Goal: Task Accomplishment & Management: Complete application form

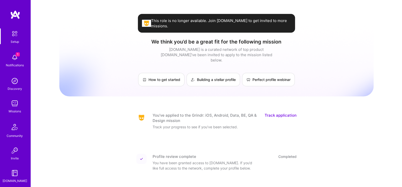
click at [19, 58] on div "1 Notifications" at bounding box center [14, 59] width 31 height 17
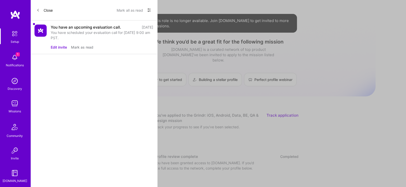
click at [80, 29] on div "You have an upcoming evaluation call." at bounding box center [86, 27] width 70 height 5
click at [76, 35] on div "You have scheduled your evaluation call for [DATE] 9:00 am PST." at bounding box center [102, 35] width 102 height 11
click at [79, 45] on button "Mark as read" at bounding box center [82, 47] width 22 height 5
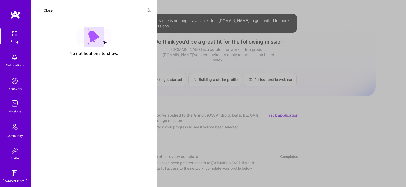
click at [12, 58] on div "Setup Notifications Discovery Missions Community Invite [DOMAIN_NAME]" at bounding box center [15, 105] width 30 height 155
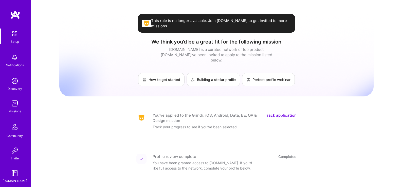
click at [13, 37] on img at bounding box center [14, 33] width 11 height 11
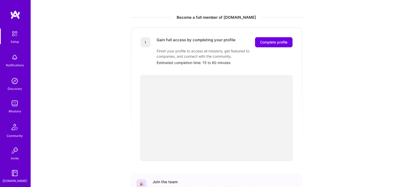
scroll to position [132, 0]
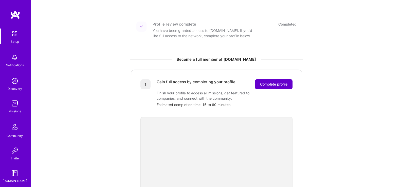
click at [260, 82] on span "Complete profile" at bounding box center [273, 84] width 27 height 5
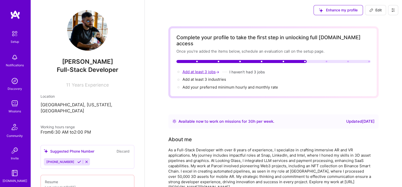
click at [204, 69] on span "Add at least 3 jobs →" at bounding box center [201, 71] width 38 height 5
select select "US"
select select "Right Now"
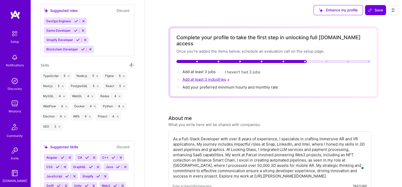
click at [199, 77] on span "Add at least 3 industries →" at bounding box center [206, 79] width 48 height 5
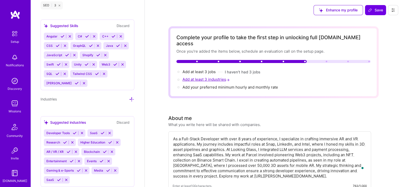
scroll to position [604, 0]
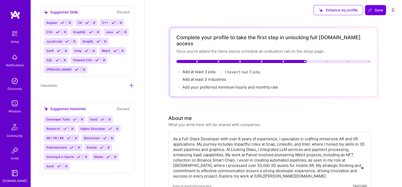
click at [61, 136] on span "AR / VR / XR" at bounding box center [54, 138] width 17 height 4
click at [69, 138] on icon at bounding box center [69, 138] width 4 height 4
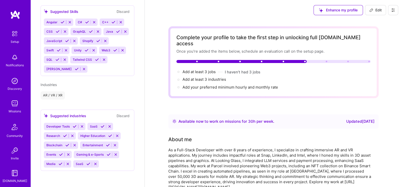
scroll to position [415, 0]
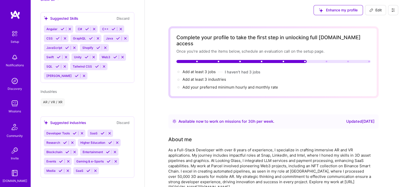
click at [67, 150] on icon at bounding box center [67, 152] width 4 height 4
click at [102, 150] on icon at bounding box center [102, 152] width 4 height 4
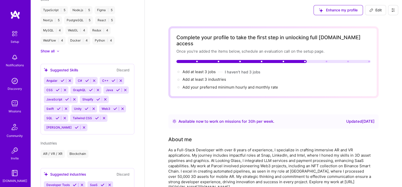
scroll to position [331, 0]
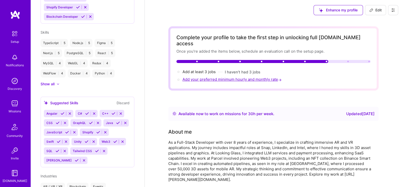
click at [247, 77] on span "Add your preferred minimum hourly and monthly rate →" at bounding box center [232, 79] width 100 height 5
select select "US"
select select "Right Now"
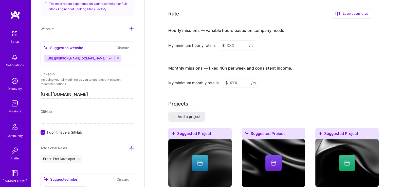
scroll to position [303, 0]
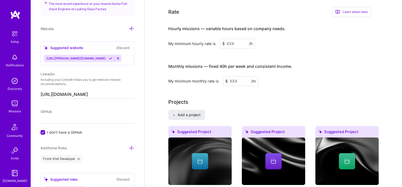
click at [239, 39] on input at bounding box center [237, 44] width 35 height 10
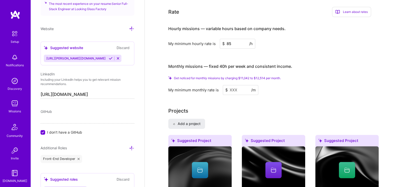
type input "8"
type input "90"
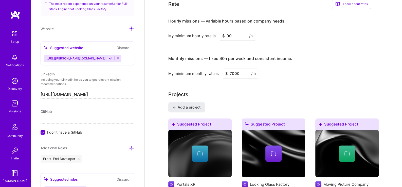
click at [306, 69] on div "My minimum monthly rate is $ 7000 /m" at bounding box center [269, 74] width 203 height 10
click at [229, 69] on input "7000" at bounding box center [240, 74] width 35 height 10
click at [231, 69] on input "7000" at bounding box center [240, 74] width 35 height 10
click at [232, 69] on input "7000" at bounding box center [240, 74] width 35 height 10
type input "14000"
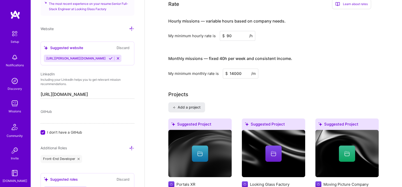
drag, startPoint x: 235, startPoint y: 30, endPoint x: 223, endPoint y: 30, distance: 12.4
click at [223, 31] on div "$ 90 /h" at bounding box center [237, 36] width 35 height 10
type input "80"
click at [236, 69] on input "14000" at bounding box center [240, 74] width 35 height 10
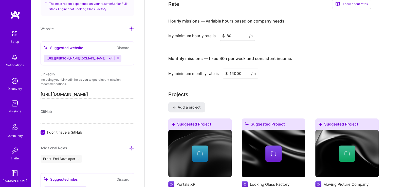
click at [236, 69] on input "14000" at bounding box center [240, 74] width 35 height 10
type input "12"
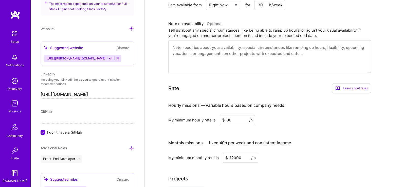
scroll to position [176, 0]
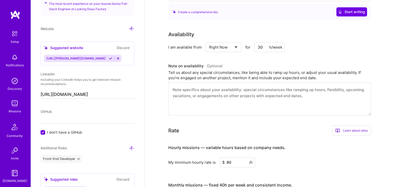
type input "12000"
click at [305, 70] on div "Tell us about any special circumstances, like being able to ramp up hours, or a…" at bounding box center [269, 75] width 203 height 11
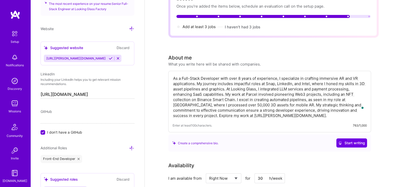
scroll to position [0, 0]
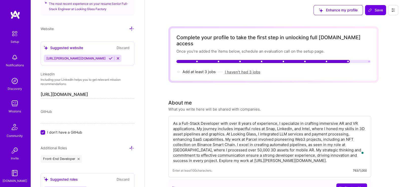
click at [237, 69] on button "I haven't had 3 jobs" at bounding box center [242, 71] width 35 height 5
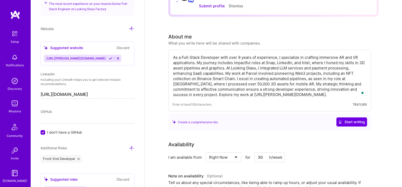
scroll to position [42, 0]
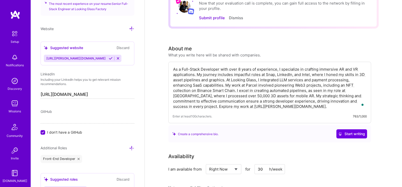
click at [244, 109] on textarea "As a Full-Stack Developer with over 8 years of experience, I specialize in craf…" at bounding box center [270, 88] width 194 height 44
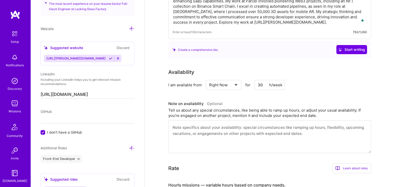
scroll to position [169, 0]
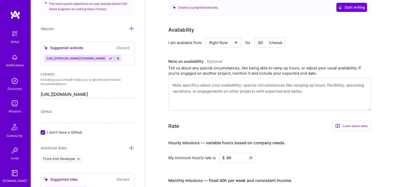
click at [210, 90] on textarea at bounding box center [269, 94] width 203 height 33
click at [212, 87] on textarea "To enrich screen reader interactions, please activate Accessibility in Grammarl…" at bounding box center [269, 94] width 203 height 33
click at [213, 93] on textarea "To enrich screen reader interactions, please activate Accessibility in Grammarl…" at bounding box center [269, 94] width 203 height 33
click at [216, 85] on textarea "To enrich screen reader interactions, please activate Accessibility in Grammarl…" at bounding box center [269, 94] width 203 height 33
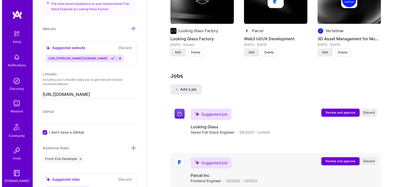
scroll to position [591, 0]
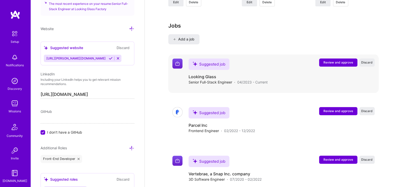
click at [236, 81] on div "Senior Full-Stack Engineer · 04/2023 - Current" at bounding box center [227, 82] width 79 height 5
click at [178, 62] on img at bounding box center [177, 64] width 10 height 10
click at [207, 74] on h4 "Looking Glass" at bounding box center [227, 77] width 79 height 6
click at [210, 80] on span "Senior Full-Stack Engineer" at bounding box center [210, 82] width 44 height 5
click at [326, 76] on div "Suggested job Looking Glass Senior Full-Stack Engineer · 04/2023 - Current Revi…" at bounding box center [281, 72] width 186 height 26
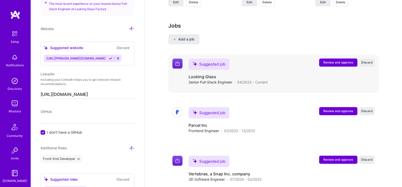
click at [331, 64] on button "Review and approve" at bounding box center [338, 63] width 38 height 8
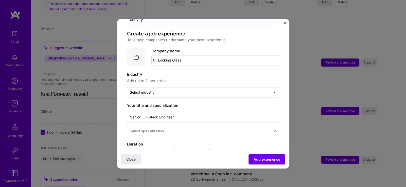
scroll to position [42, 0]
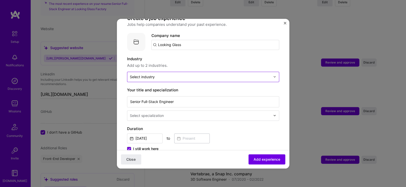
click at [175, 74] on input "text" at bounding box center [200, 76] width 141 height 5
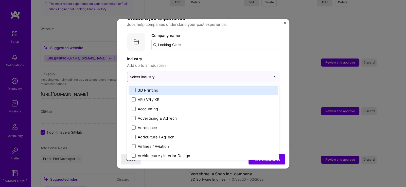
click at [226, 74] on input "text" at bounding box center [200, 76] width 141 height 5
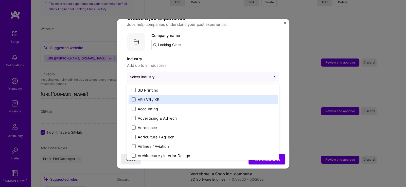
click at [192, 97] on label "AR / VR / XR" at bounding box center [202, 99] width 143 height 5
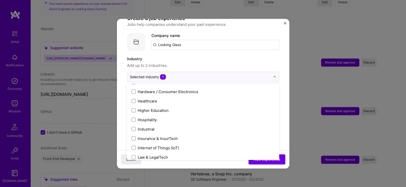
scroll to position [675, 0]
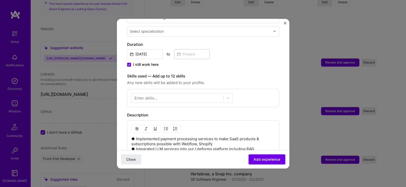
scroll to position [84, 0]
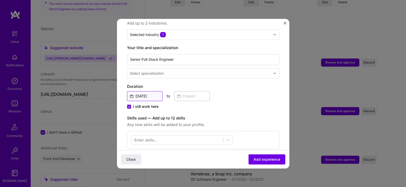
click at [148, 92] on input "[DATE]" at bounding box center [144, 96] width 35 height 10
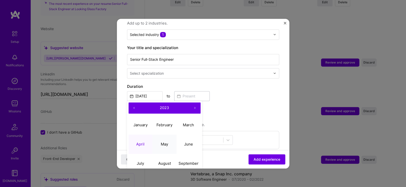
click at [166, 142] on abbr "May" at bounding box center [164, 144] width 7 height 5
type input "[DATE]"
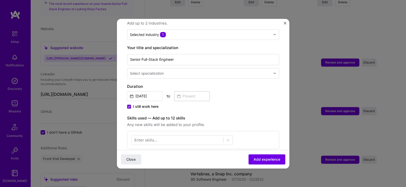
click at [152, 104] on span "I still work here" at bounding box center [145, 106] width 25 height 5
click at [0, 0] on input "I still work here" at bounding box center [0, 0] width 0 height 0
click at [194, 91] on input at bounding box center [191, 96] width 35 height 10
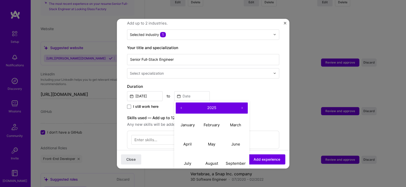
click at [239, 104] on button "›" at bounding box center [241, 108] width 11 height 11
click at [185, 105] on button "‹" at bounding box center [181, 108] width 11 height 11
click at [236, 123] on abbr "March" at bounding box center [235, 125] width 11 height 5
type input "[DATE]"
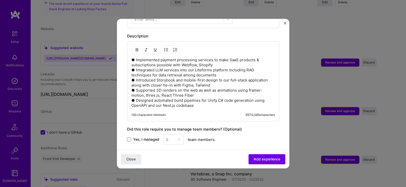
scroll to position [211, 0]
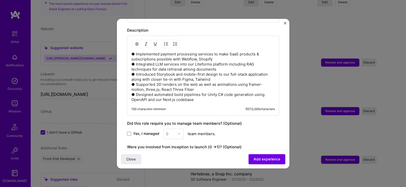
click at [207, 93] on p "● Implemented payment processing services to make SaaS products & subscriptions…" at bounding box center [202, 77] width 143 height 51
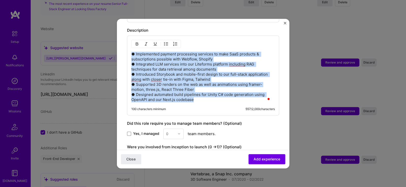
click at [204, 93] on p "● Implemented payment processing services to make SaaS products & subscriptions…" at bounding box center [202, 77] width 143 height 51
drag, startPoint x: 201, startPoint y: 94, endPoint x: 127, endPoint y: 52, distance: 85.2
click at [127, 52] on div "● Implemented payment processing services to make SaaS products & subscriptions…" at bounding box center [203, 75] width 152 height 80
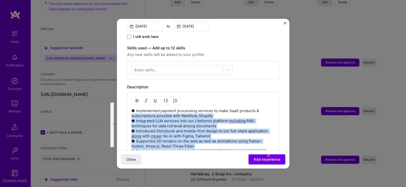
scroll to position [169, 0]
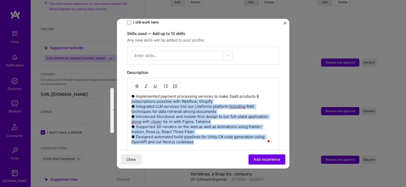
click at [131, 94] on p "● Implemented payment processing services to make SaaS products & subscriptions…" at bounding box center [202, 119] width 143 height 51
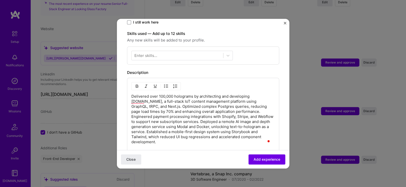
scroll to position [211, 0]
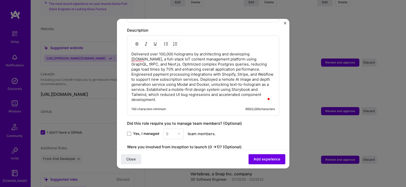
click at [163, 56] on p "Delivered over 100,000 holograms by architecting and developing [DOMAIN_NAME], …" at bounding box center [202, 77] width 143 height 51
click at [166, 56] on p "Delivered over 100,000 holograms by architecting and developing [DOMAIN_NAME], …" at bounding box center [202, 77] width 143 height 51
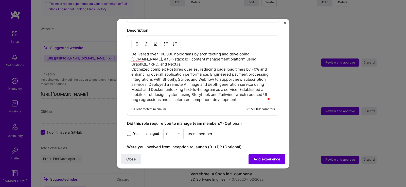
click at [209, 67] on p "Delivered over 100,000 holograms by architecting and developing [DOMAIN_NAME], …" at bounding box center [202, 77] width 143 height 51
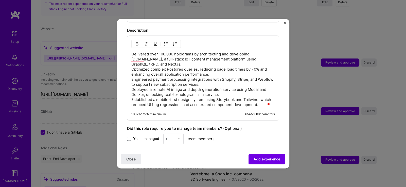
click at [211, 66] on p "Delivered over 100,000 holograms by architecting and developing [DOMAIN_NAME], …" at bounding box center [202, 80] width 143 height 56
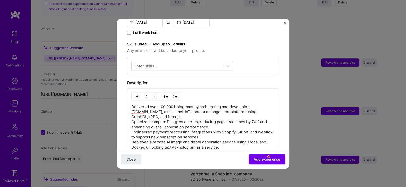
scroll to position [169, 0]
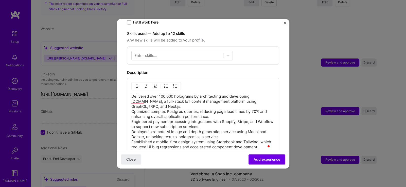
click at [175, 103] on p "Delivered over 100,000 holograms by architecting and developing [DOMAIN_NAME], …" at bounding box center [202, 122] width 143 height 56
click at [181, 101] on p "Delivered over 100,000 holograms by architecting and developing [DOMAIN_NAME], …" at bounding box center [202, 122] width 143 height 56
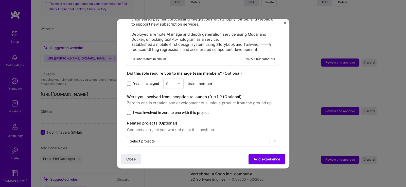
scroll to position [239, 0]
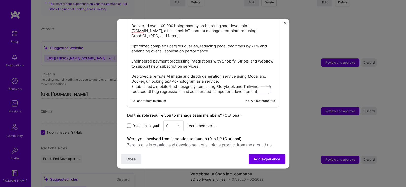
click at [226, 74] on p "Delivered over 100,000 holograms by architecting and developing [DOMAIN_NAME], …" at bounding box center [202, 58] width 143 height 71
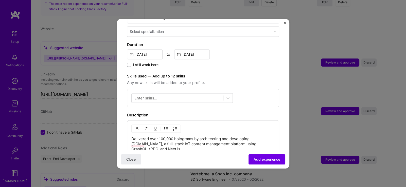
scroll to position [0, 0]
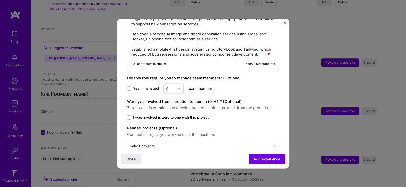
click at [149, 86] on span "Yes, I managed" at bounding box center [146, 88] width 26 height 5
click at [0, 0] on input "Yes, I managed" at bounding box center [0, 0] width 0 height 0
click at [167, 86] on input "text" at bounding box center [170, 88] width 9 height 5
click at [173, 107] on div "2" at bounding box center [173, 111] width 17 height 9
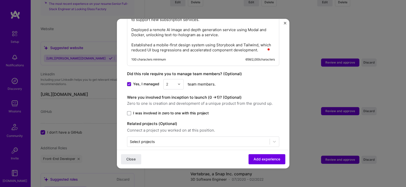
scroll to position [287, 0]
click at [170, 110] on span "I was involved in zero to one with this project" at bounding box center [170, 112] width 75 height 5
click at [0, 0] on input "I was involved in zero to one with this project" at bounding box center [0, 0] width 0 height 0
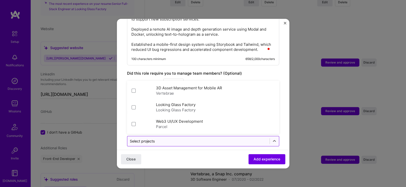
click at [160, 139] on input "text" at bounding box center [198, 141] width 137 height 5
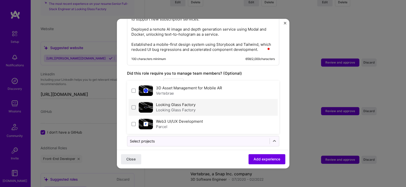
click at [176, 107] on div "Looking Glass Factory" at bounding box center [176, 109] width 40 height 5
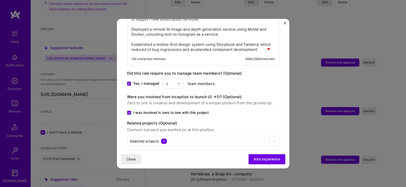
scroll to position [160, 0]
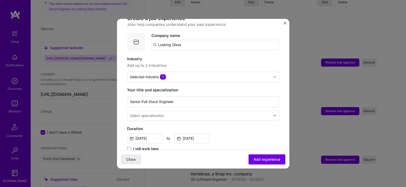
click at [193, 40] on input "Looking Glass" at bounding box center [215, 45] width 128 height 10
click at [191, 55] on span "Looking Glass" at bounding box center [178, 57] width 25 height 5
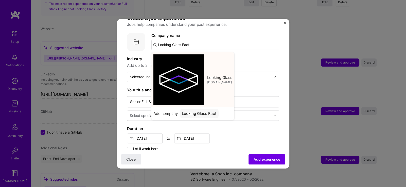
type input "Looking Glass"
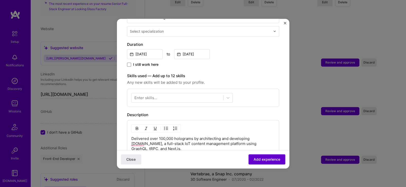
click at [257, 162] on span "Add experience" at bounding box center [266, 159] width 27 height 5
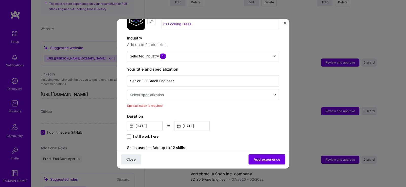
click at [161, 92] on div "Select specialization" at bounding box center [147, 94] width 34 height 5
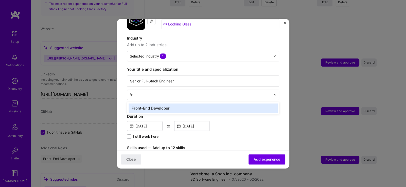
click at [163, 92] on input "fr" at bounding box center [201, 94] width 142 height 5
type input "ful"
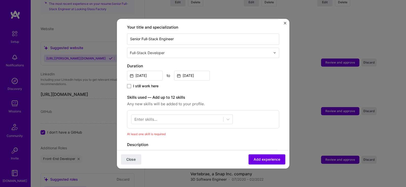
click at [190, 50] on input "text" at bounding box center [201, 52] width 142 height 5
click at [136, 50] on input "full" at bounding box center [201, 52] width 142 height 5
type input "f"
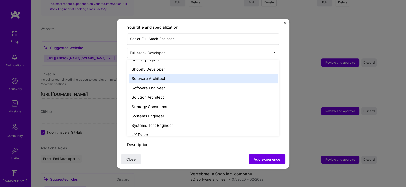
click at [171, 74] on div "Software Architect" at bounding box center [202, 78] width 149 height 9
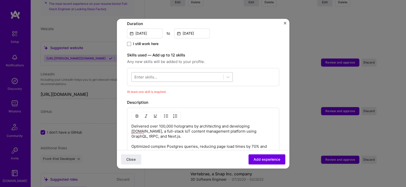
click at [162, 73] on div at bounding box center [176, 77] width 91 height 8
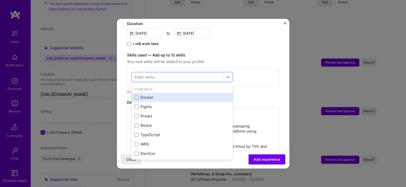
click at [164, 95] on div "Docker" at bounding box center [181, 97] width 95 height 5
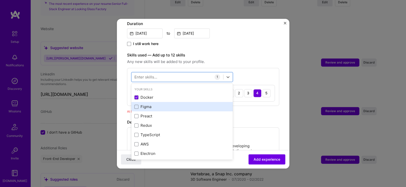
click at [158, 104] on div "Figma" at bounding box center [181, 106] width 95 height 5
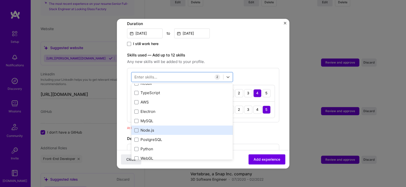
click at [141, 128] on div "Node.js" at bounding box center [181, 130] width 95 height 5
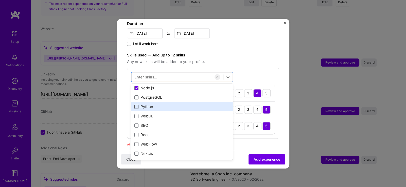
click at [138, 105] on span at bounding box center [136, 107] width 4 height 4
click at [0, 0] on input "checkbox" at bounding box center [0, 0] width 0 height 0
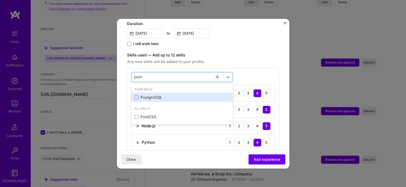
click at [136, 96] on span at bounding box center [136, 98] width 4 height 4
click at [0, 0] on input "checkbox" at bounding box center [0, 0] width 0 height 0
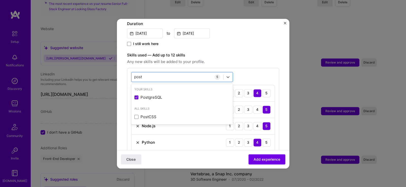
type input "post"
click at [257, 68] on div "option PostgreSQL, selected. option PostgreSQL selected, 0 of 2. 2 results avai…" at bounding box center [203, 120] width 152 height 104
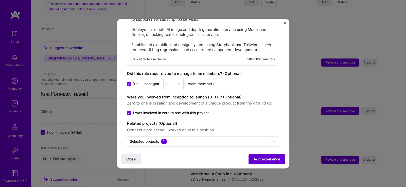
click at [260, 157] on span "Add experience" at bounding box center [266, 159] width 27 height 5
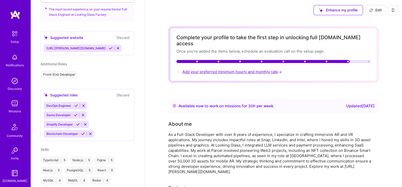
click at [217, 69] on span "Add your preferred minimum hourly and monthly rate →" at bounding box center [232, 71] width 100 height 5
select select "US"
select select "Right Now"
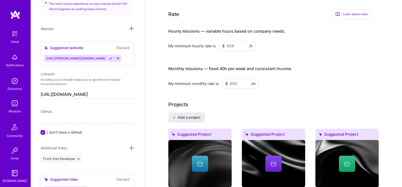
scroll to position [295, 0]
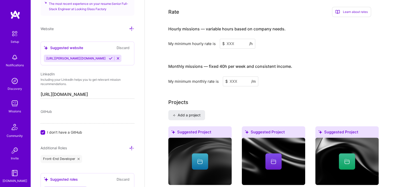
click at [232, 39] on input at bounding box center [237, 44] width 35 height 10
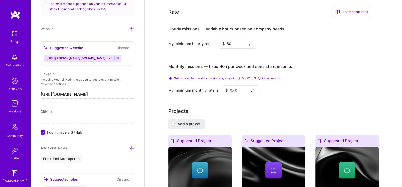
type input "80"
click at [237, 85] on input at bounding box center [240, 90] width 35 height 10
drag, startPoint x: 258, startPoint y: 71, endPoint x: 266, endPoint y: 70, distance: 7.9
click at [266, 77] on span "Get noticed for monthly missions by charging $10,392 to $11,778 per month." at bounding box center [227, 79] width 107 height 4
copy span "11,778"
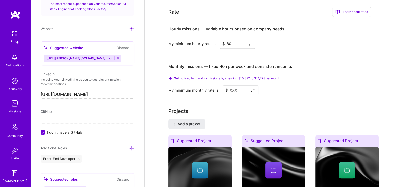
click at [237, 85] on input at bounding box center [240, 90] width 35 height 10
paste input
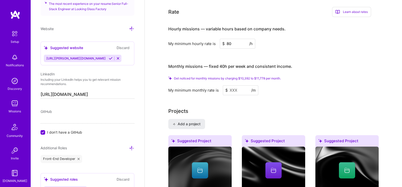
click at [240, 85] on input at bounding box center [240, 90] width 35 height 10
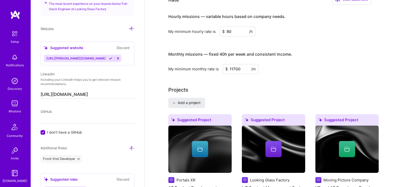
type input "11700"
click at [285, 67] on div "My minimum monthly rate is $ 11700 /m" at bounding box center [269, 69] width 203 height 10
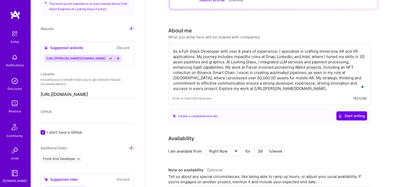
scroll to position [0, 0]
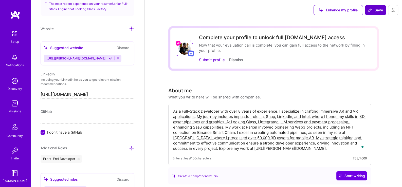
click at [379, 11] on span "Save" at bounding box center [375, 10] width 15 height 5
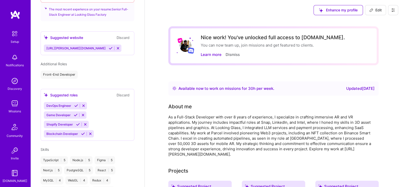
click at [25, 40] on link "Setup" at bounding box center [14, 36] width 31 height 16
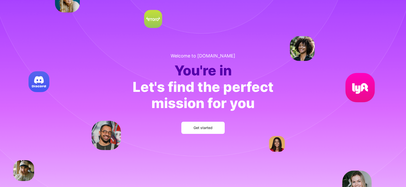
click at [12, 36] on div "Welcome to [DOMAIN_NAME] You're in Let's find the perfect mission for you Get s…" at bounding box center [203, 93] width 406 height 187
click at [199, 123] on button "Get started" at bounding box center [202, 128] width 43 height 12
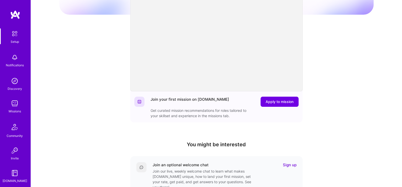
scroll to position [126, 0]
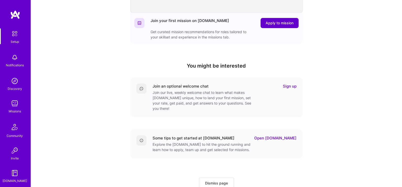
click at [281, 22] on span "Apply to mission" at bounding box center [279, 23] width 28 height 5
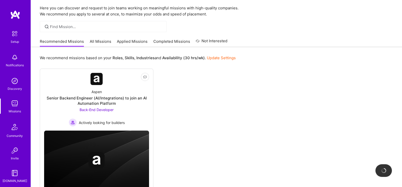
scroll to position [26, 0]
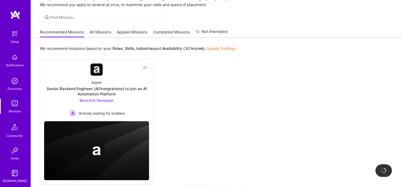
click at [109, 33] on link "All Missions" at bounding box center [101, 33] width 22 height 8
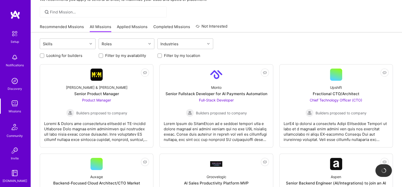
scroll to position [26, 0]
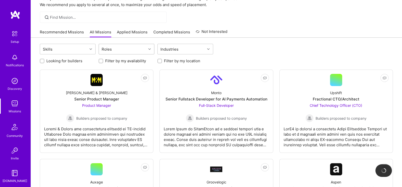
click at [128, 48] on div "Roles" at bounding box center [122, 49] width 47 height 10
type input "full"
click at [132, 60] on div "Full-Stack Developer" at bounding box center [127, 62] width 50 height 5
checkbox input "true"
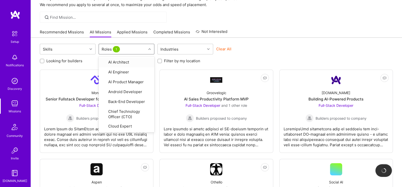
click at [242, 50] on div "Clear All" at bounding box center [244, 50] width 56 height 9
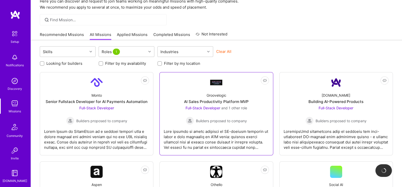
scroll to position [0, 0]
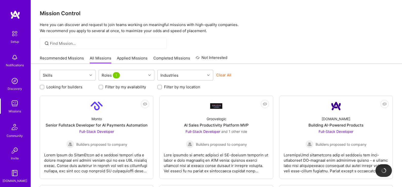
click at [129, 59] on link "Applied Missions" at bounding box center [132, 59] width 31 height 8
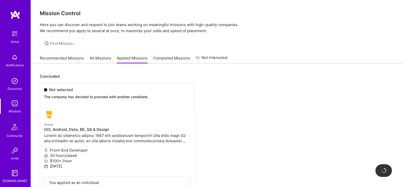
click at [45, 59] on link "Recommended Missions" at bounding box center [62, 59] width 44 height 8
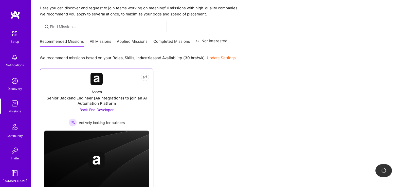
scroll to position [26, 0]
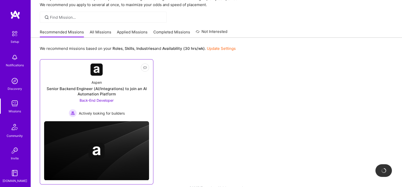
click at [87, 104] on div "Back-End Developer Actively looking for builders" at bounding box center [97, 108] width 56 height 20
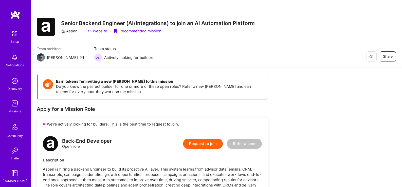
click at [13, 31] on img at bounding box center [14, 33] width 11 height 11
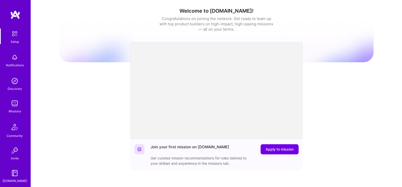
click at [5, 106] on link "Missions" at bounding box center [14, 106] width 31 height 15
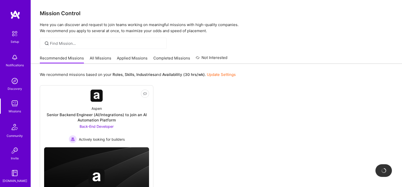
click at [13, 78] on img at bounding box center [15, 81] width 10 height 10
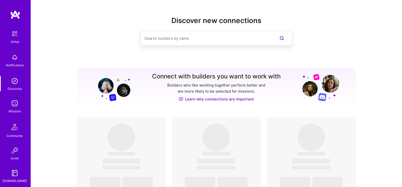
click at [14, 101] on img at bounding box center [15, 104] width 10 height 10
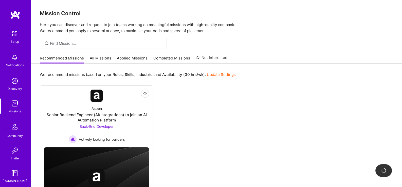
click at [96, 60] on link "All Missions" at bounding box center [101, 59] width 22 height 8
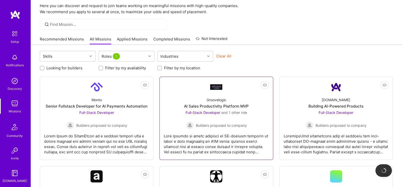
scroll to position [42, 0]
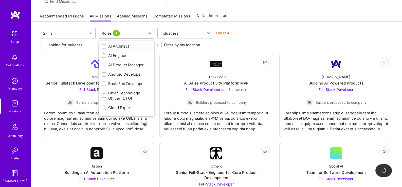
click at [139, 31] on div "Roles 1" at bounding box center [122, 33] width 47 height 10
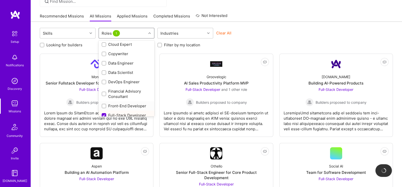
click at [129, 103] on div "Front-End Developer" at bounding box center [127, 105] width 50 height 5
checkbox input "true"
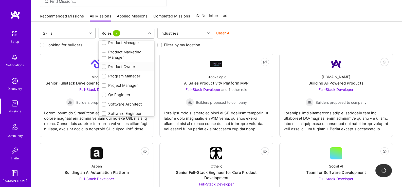
scroll to position [232, 0]
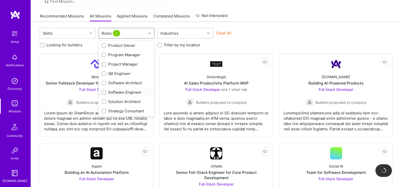
click at [132, 90] on div "Software Engineer" at bounding box center [127, 92] width 50 height 5
checkbox input "true"
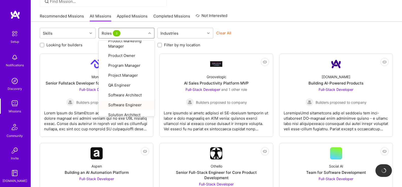
click at [254, 45] on div "Looking for builders Filter by my availability Filter by my location" at bounding box center [216, 44] width 353 height 8
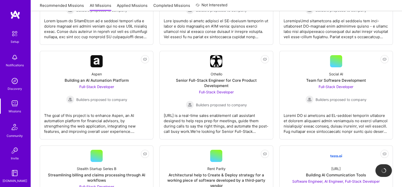
scroll to position [124, 0]
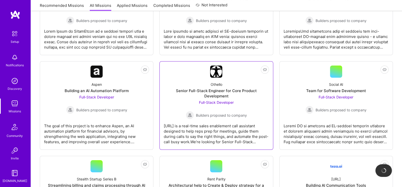
click at [199, 105] on span "Full-Stack Developer" at bounding box center [216, 102] width 35 height 4
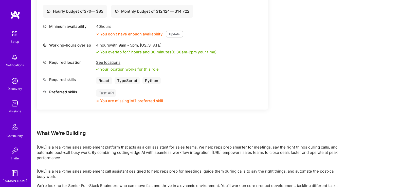
scroll to position [215, 0]
